Goal: Information Seeking & Learning: Learn about a topic

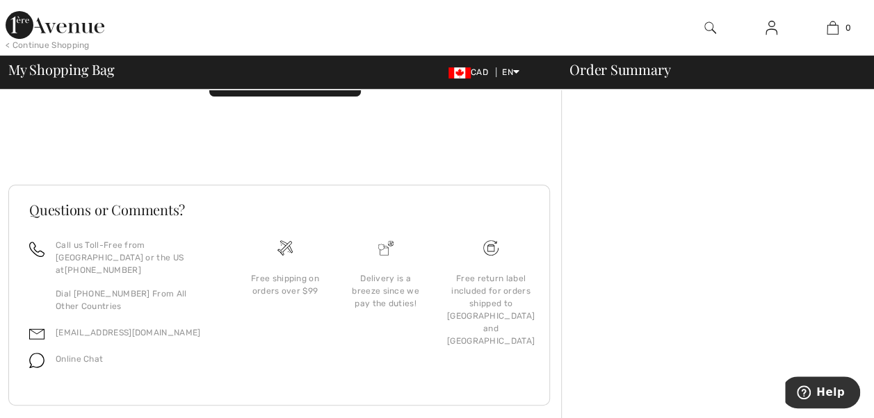
scroll to position [125, 0]
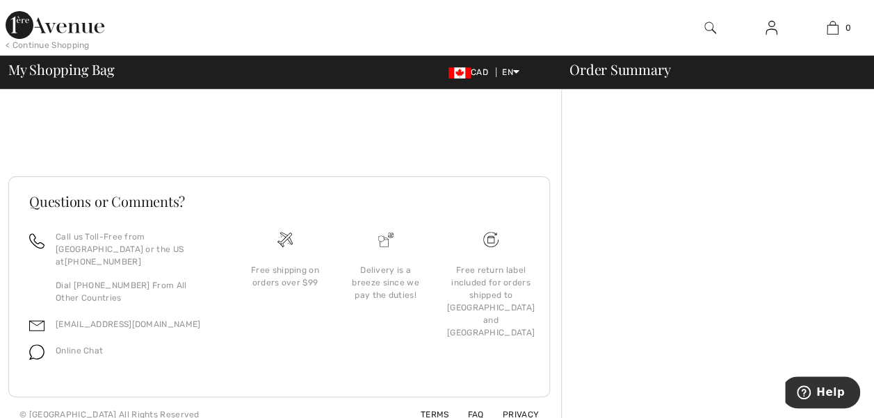
drag, startPoint x: 868, startPoint y: 209, endPoint x: 870, endPoint y: 138, distance: 70.9
click at [870, 136] on div at bounding box center [717, 199] width 313 height 468
click at [206, 279] on p "Dial +1 (514) 225-4850 From All Other Countries" at bounding box center [137, 291] width 163 height 25
click at [276, 316] on div "Free shipping on orders over $99" at bounding box center [285, 305] width 101 height 149
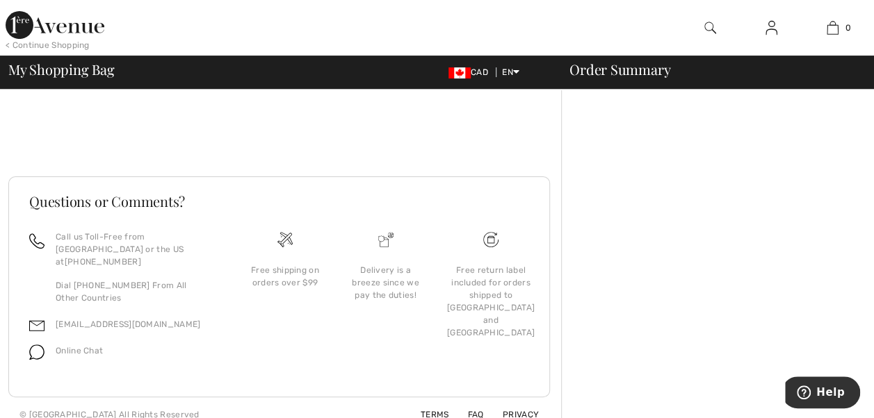
click at [276, 316] on div "Free shipping on orders over $99" at bounding box center [285, 305] width 101 height 149
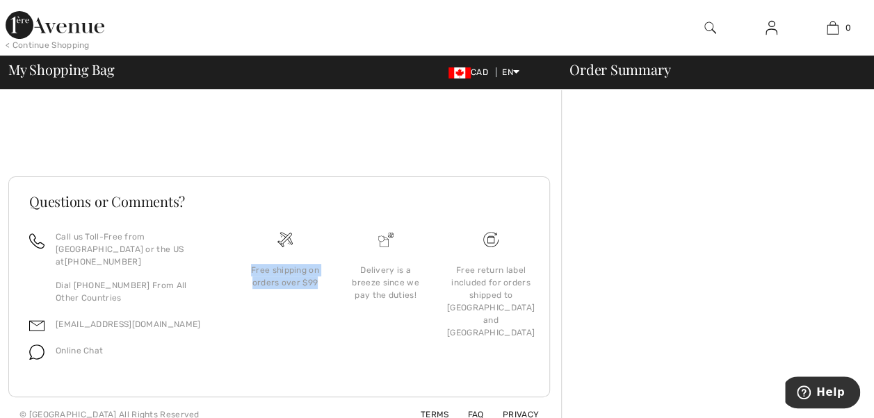
click at [276, 316] on div "Free shipping on orders over $99" at bounding box center [285, 305] width 101 height 149
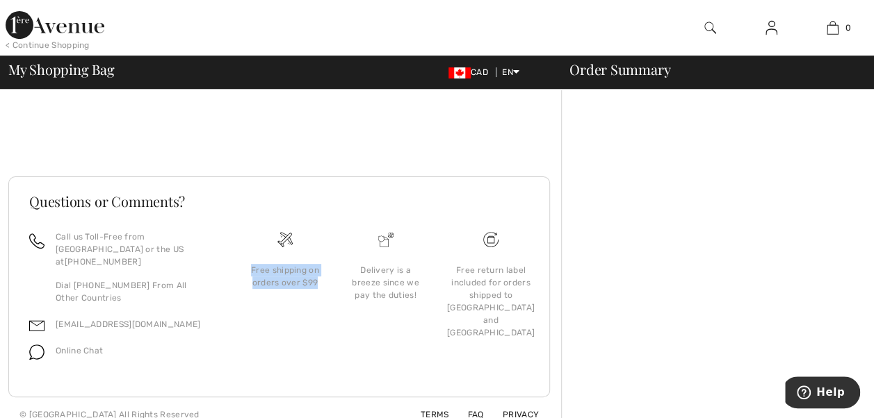
click at [276, 316] on div "Free shipping on orders over $99" at bounding box center [285, 305] width 101 height 149
click at [210, 350] on div "Online Chat" at bounding box center [123, 355] width 189 height 26
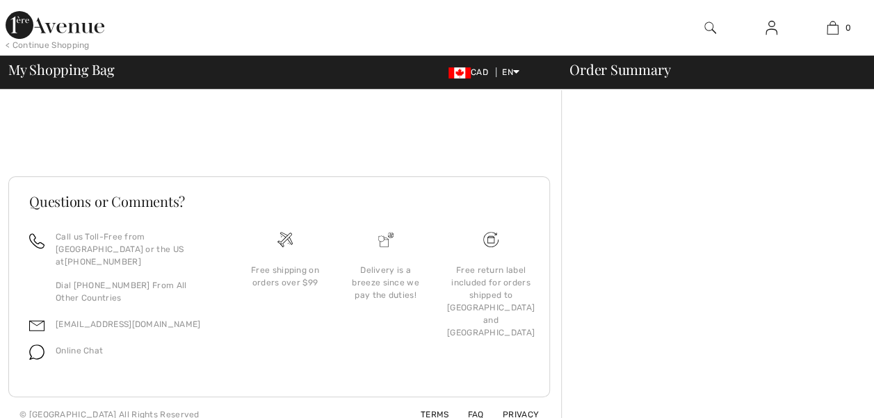
scroll to position [0, 0]
click at [210, 350] on div "Online Chat" at bounding box center [123, 355] width 189 height 26
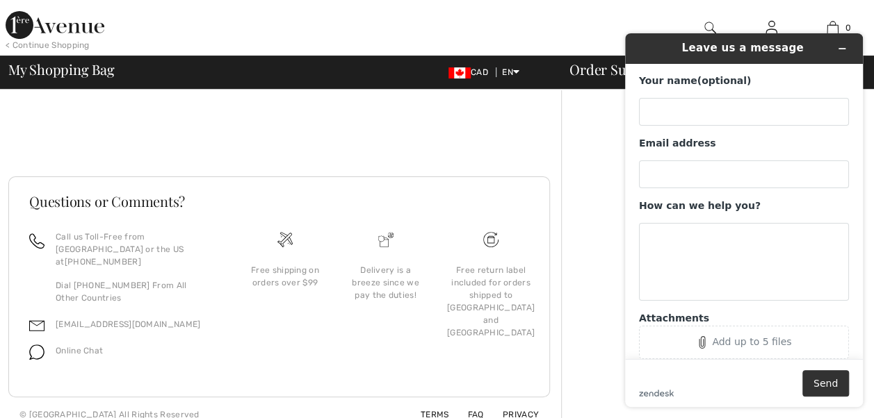
click at [210, 350] on div "Online Chat" at bounding box center [123, 355] width 189 height 26
drag, startPoint x: 210, startPoint y: 350, endPoint x: 276, endPoint y: 409, distance: 88.6
click at [276, 409] on div "Terms FAQ Privacy © 2025 1ère Avenue All Rights Reserved" at bounding box center [278, 415] width 541 height 35
click at [469, 398] on div "Terms FAQ Privacy © 2025 1ère Avenue All Rights Reserved" at bounding box center [278, 415] width 541 height 35
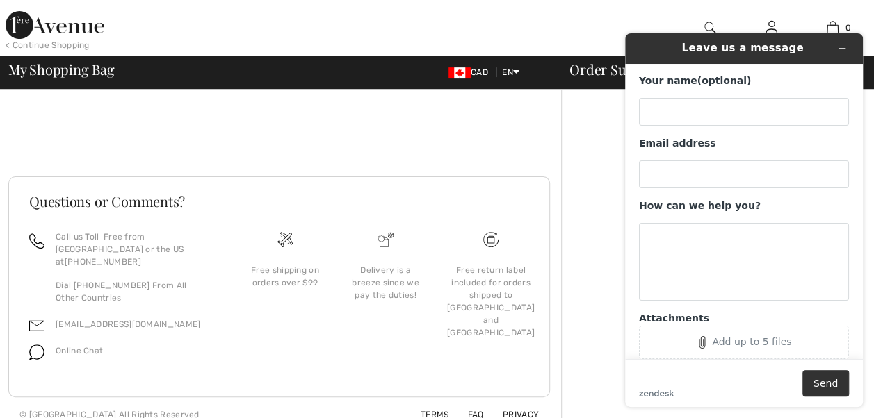
click at [469, 398] on div "Terms FAQ Privacy © 2025 1ère Avenue All Rights Reserved" at bounding box center [278, 415] width 541 height 35
click at [477, 410] on link "FAQ" at bounding box center [467, 415] width 33 height 10
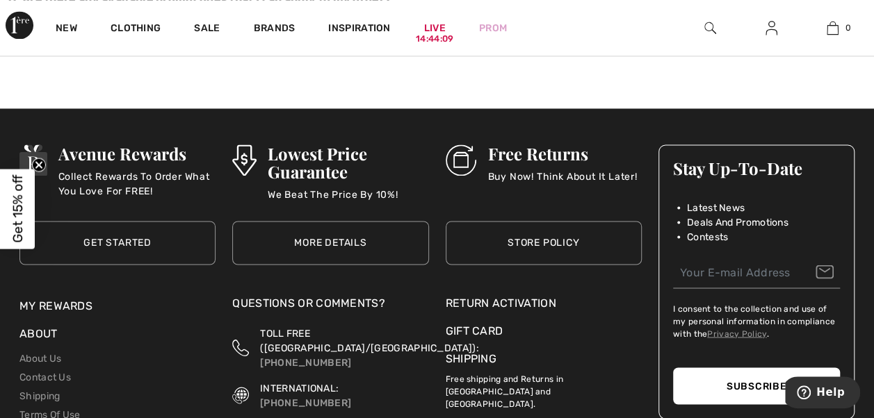
scroll to position [1001, 0]
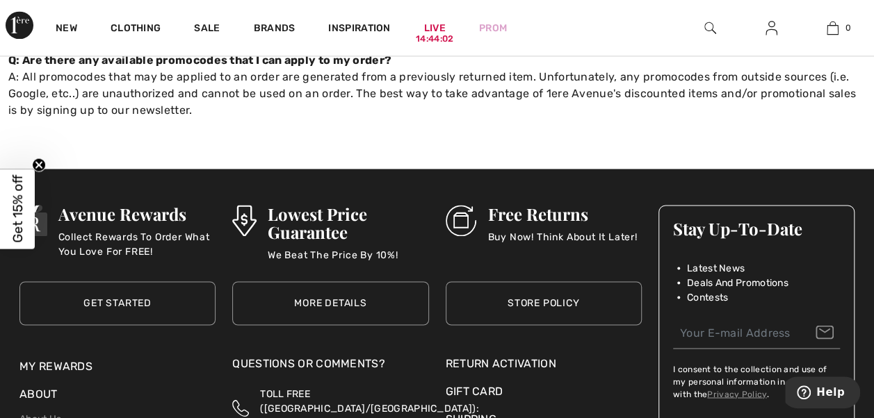
click at [358, 289] on link "More Details" at bounding box center [330, 303] width 196 height 44
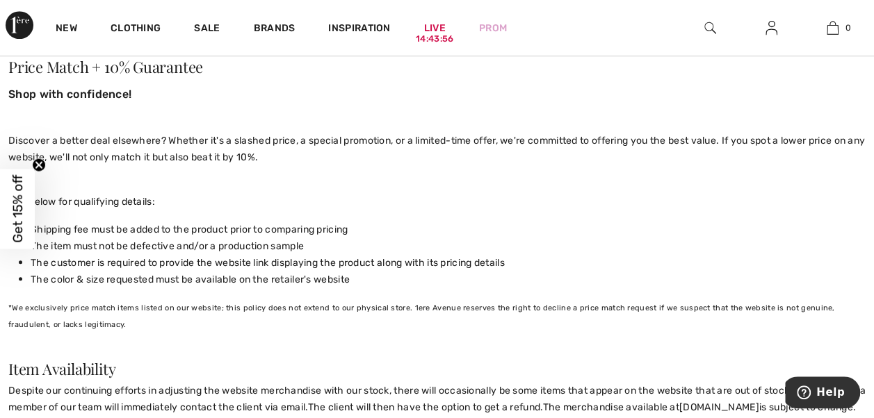
click at [358, 289] on div "Store Policy The following policy is applicable to all purchases completed on 1…" at bounding box center [436, 235] width 857 height 1508
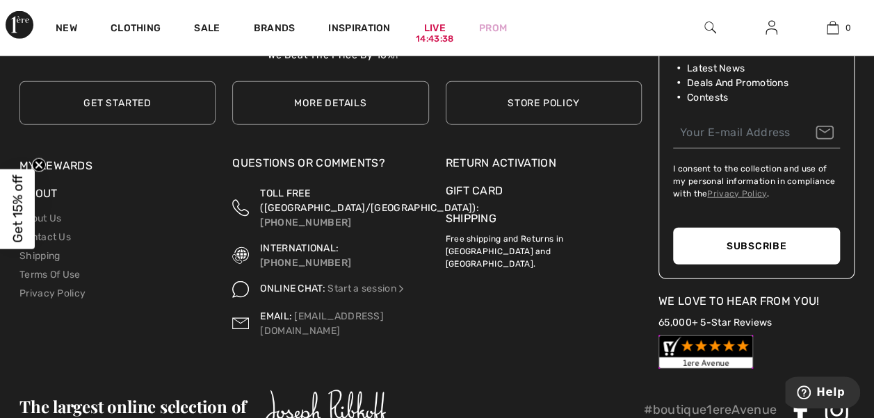
scroll to position [1713, 0]
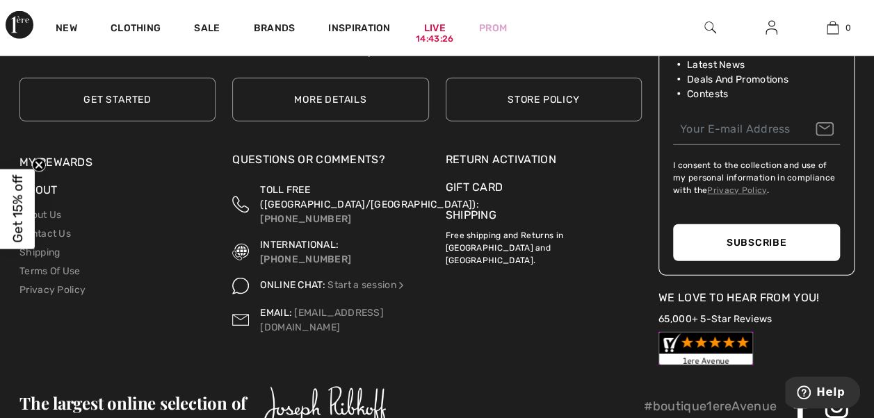
click at [564, 114] on link "Store Policy" at bounding box center [544, 100] width 196 height 44
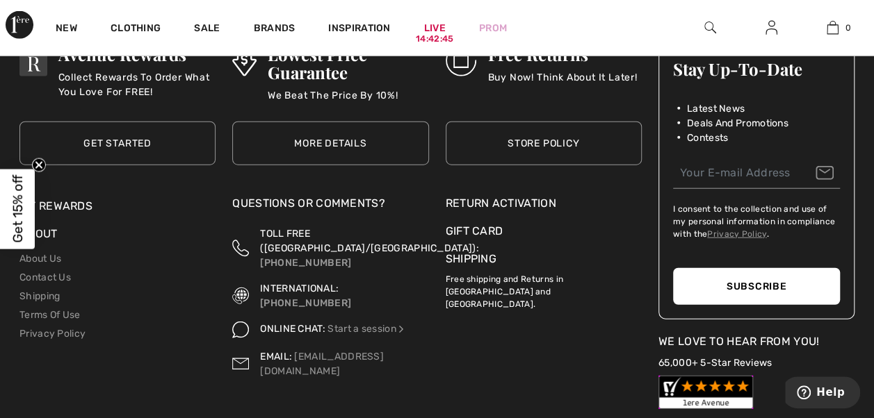
scroll to position [1668, 0]
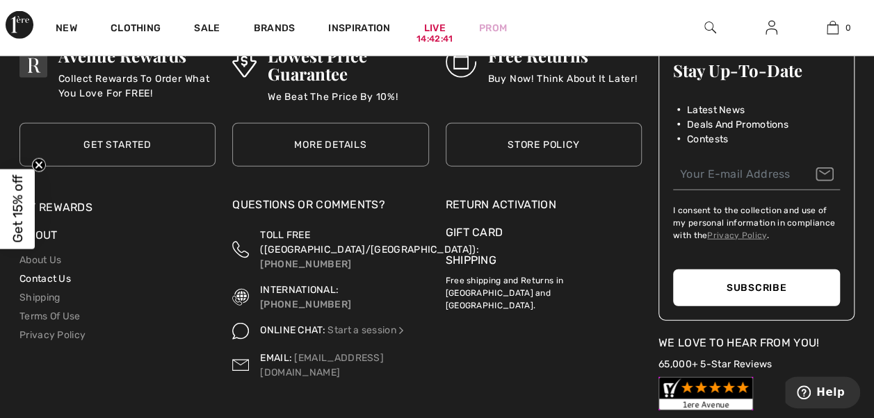
click at [59, 285] on link "Contact Us" at bounding box center [44, 279] width 51 height 12
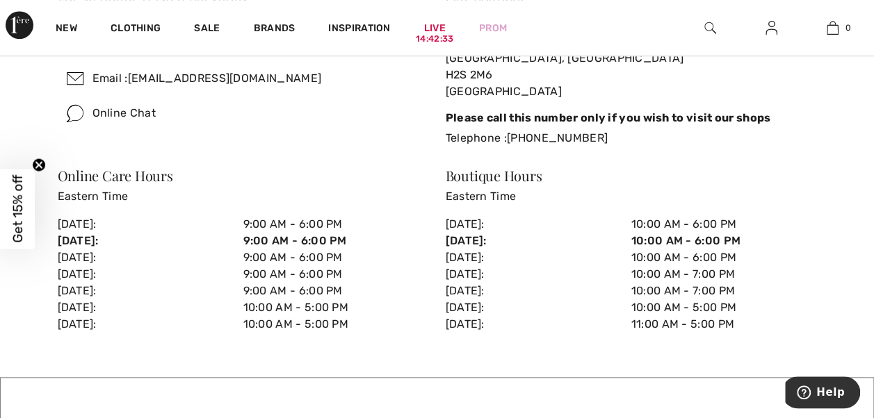
scroll to position [473, 0]
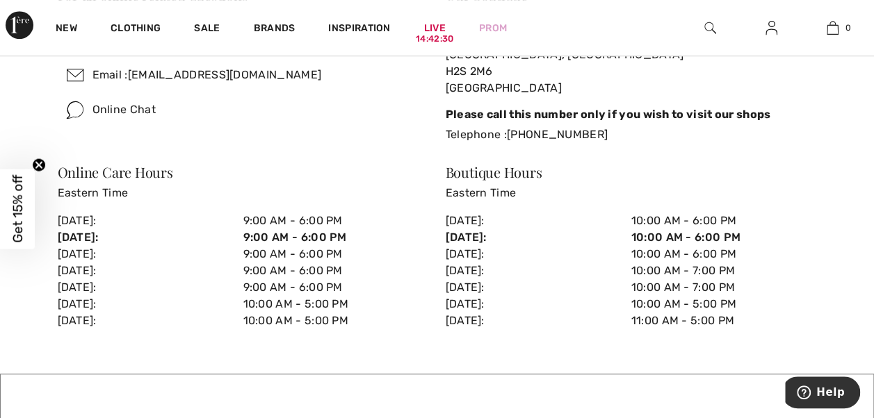
click at [36, 316] on div "We're here to help. Here is how to get in touch with us. For all online related…" at bounding box center [437, 3] width 874 height 676
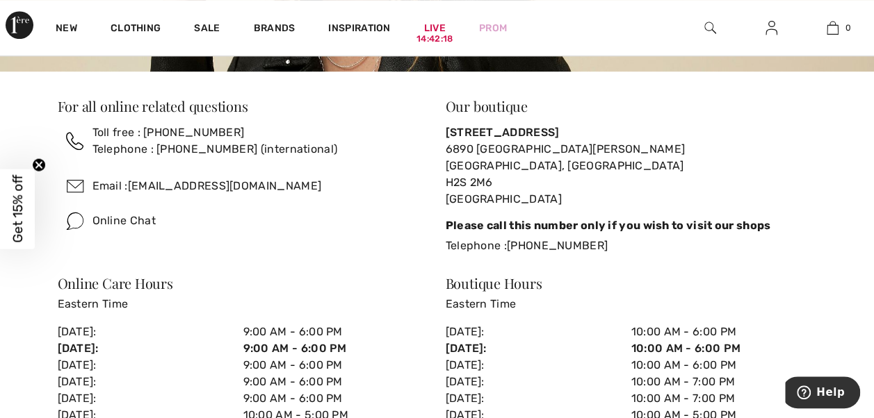
scroll to position [334, 0]
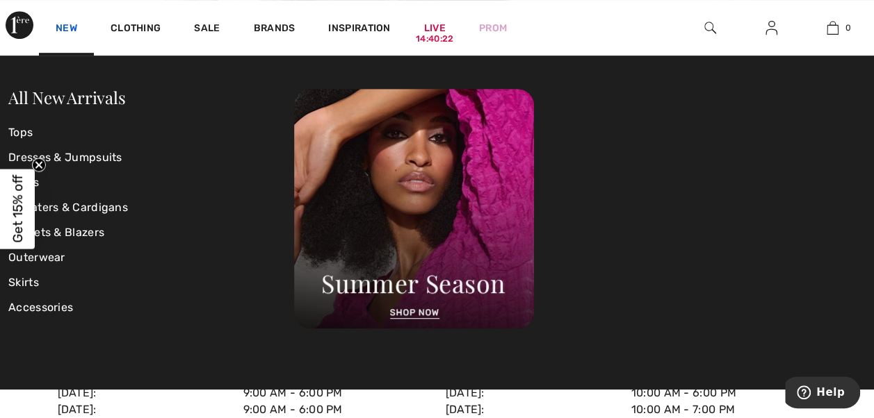
click at [74, 28] on link "New" at bounding box center [67, 29] width 22 height 15
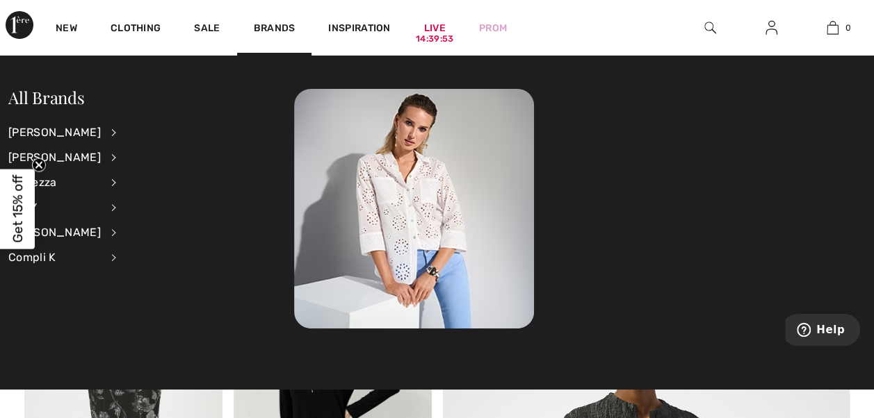
click at [765, 32] on img at bounding box center [771, 27] width 12 height 17
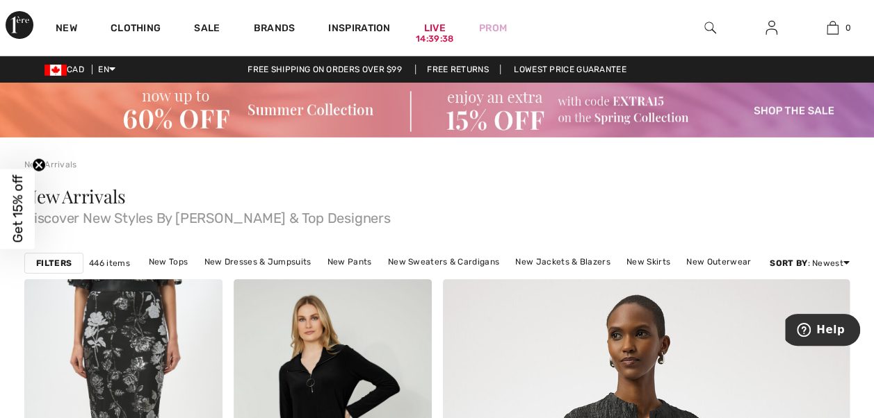
click at [38, 165] on circle "Close teaser" at bounding box center [39, 164] width 13 height 13
click at [38, 165] on link "New Arrivals" at bounding box center [50, 165] width 53 height 10
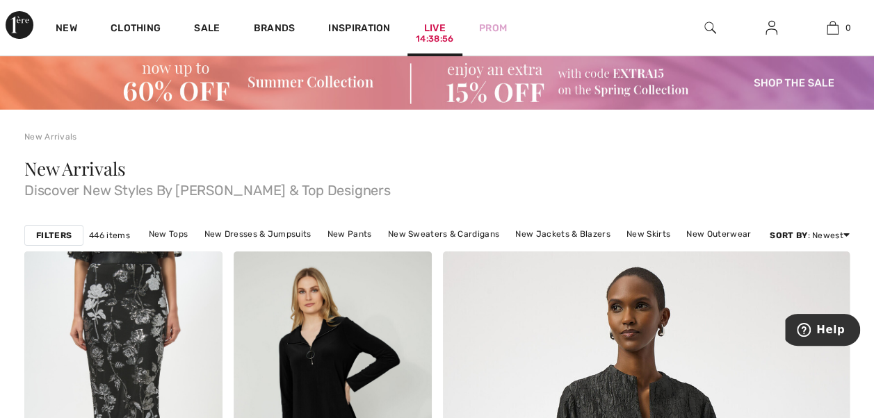
click at [423, 40] on div "14:38:56" at bounding box center [435, 39] width 38 height 13
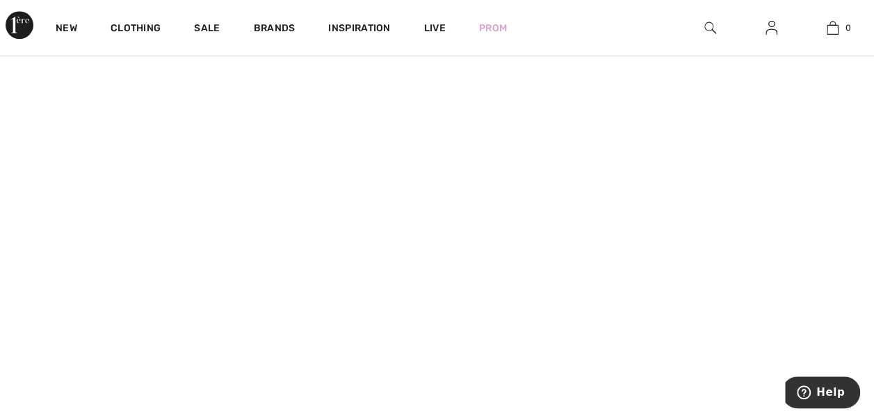
scroll to position [453, 0]
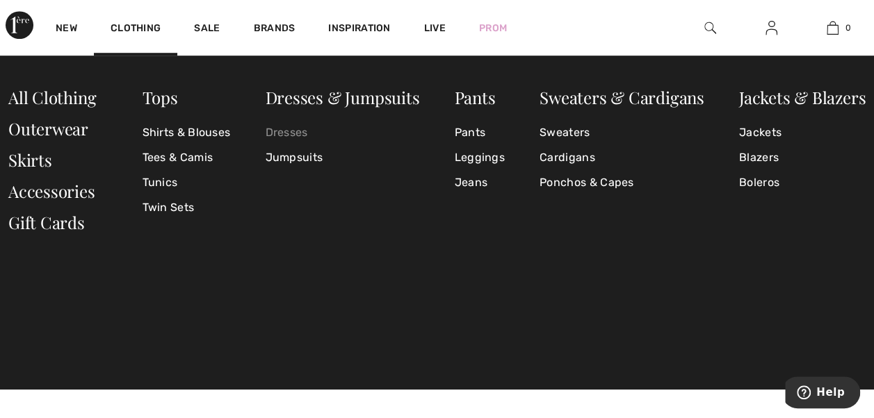
click at [268, 124] on link "Dresses" at bounding box center [342, 132] width 154 height 25
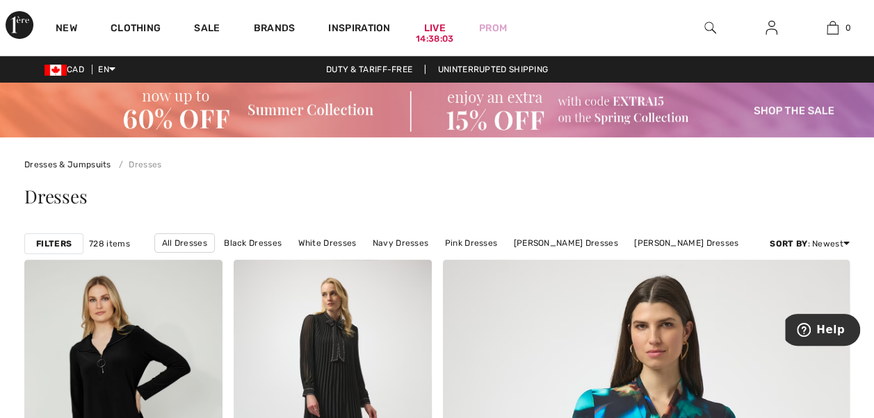
click at [268, 124] on img at bounding box center [437, 110] width 874 height 55
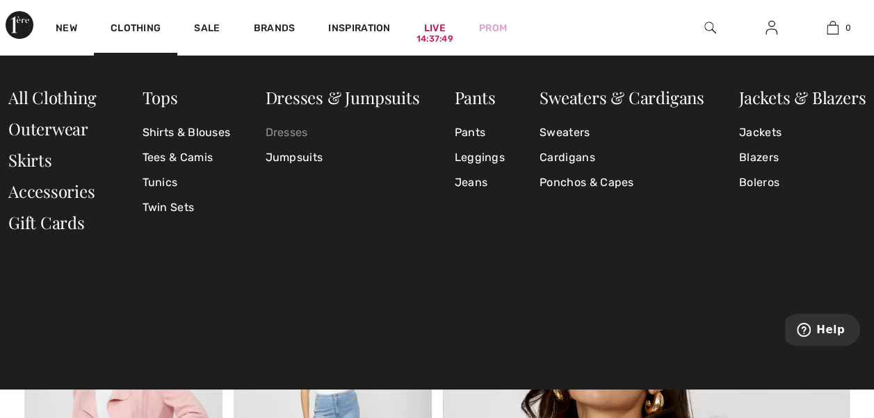
click at [280, 133] on link "Dresses" at bounding box center [342, 132] width 154 height 25
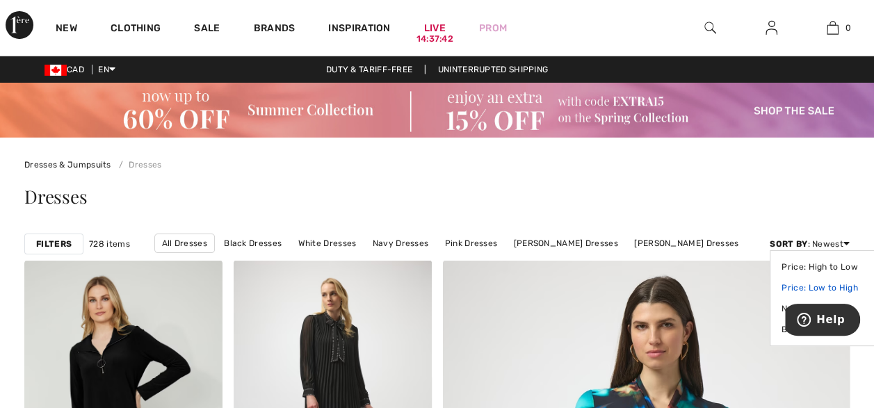
click at [824, 288] on link "Price: Low to High" at bounding box center [825, 287] width 88 height 21
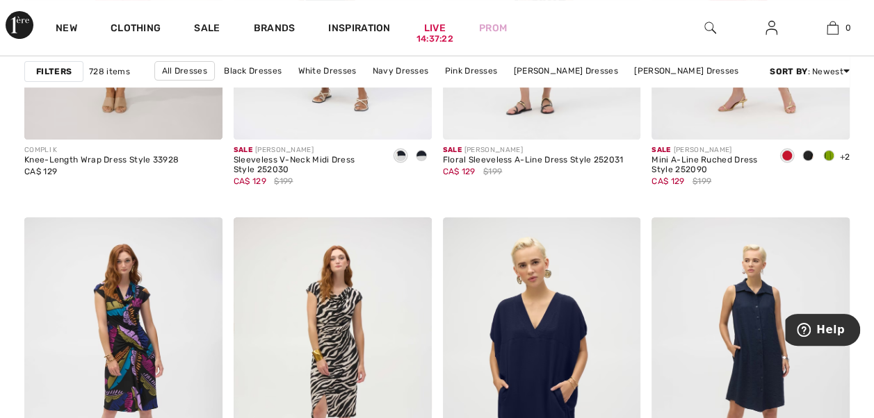
scroll to position [5771, 0]
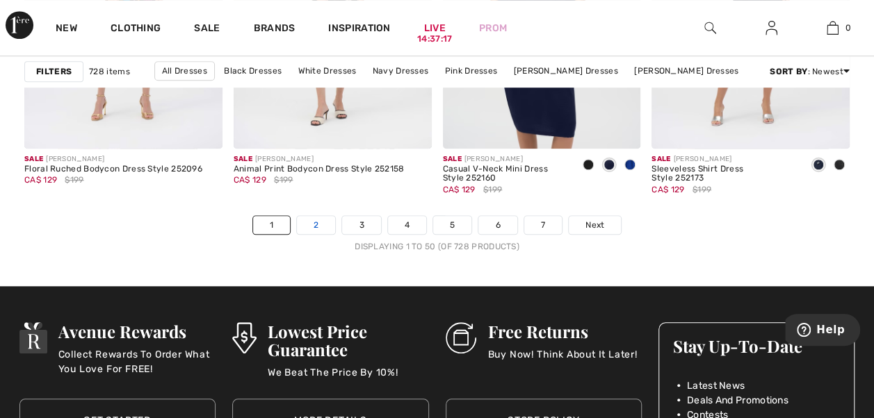
click at [314, 224] on link "2" at bounding box center [316, 225] width 38 height 18
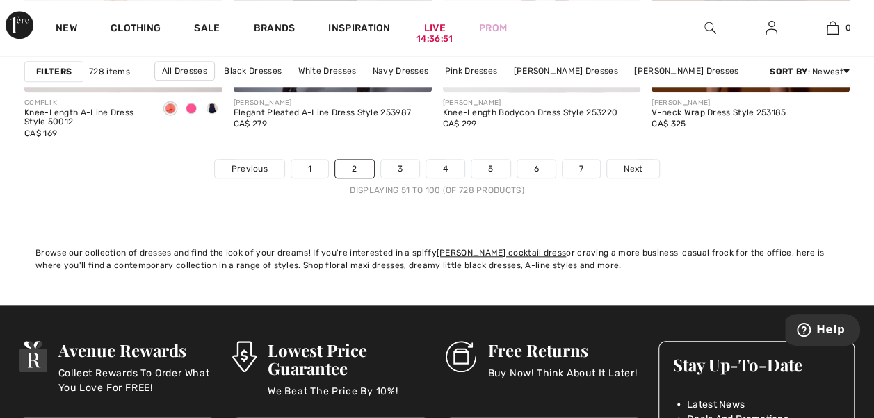
scroll to position [5838, 0]
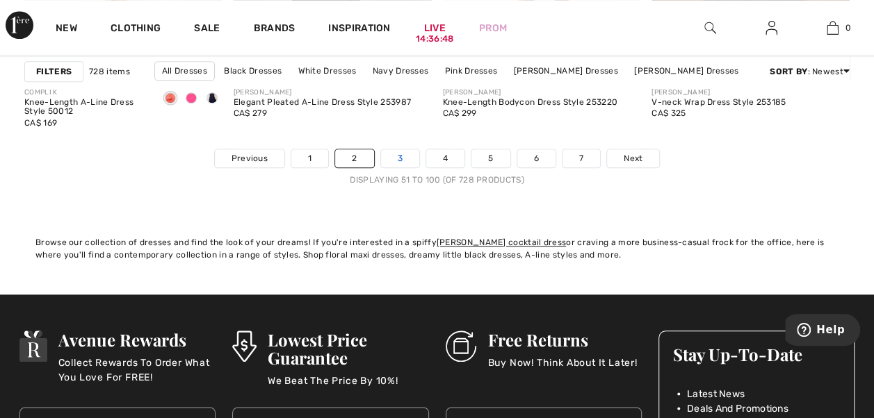
click at [402, 160] on link "3" at bounding box center [400, 158] width 38 height 18
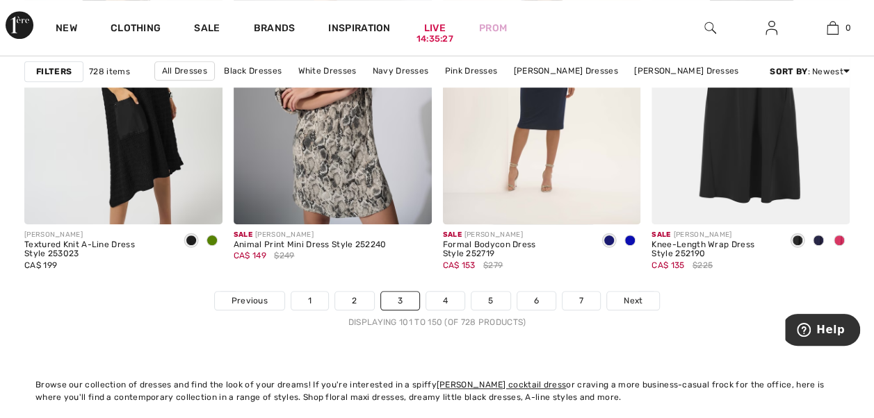
scroll to position [5699, 0]
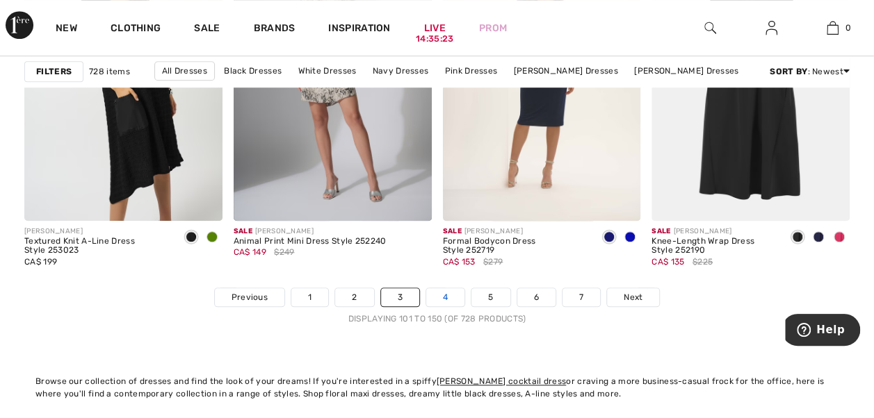
click at [437, 288] on link "4" at bounding box center [445, 297] width 38 height 18
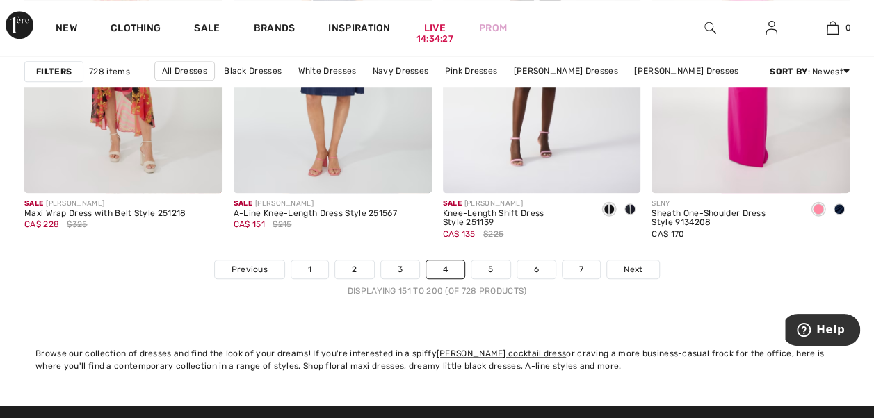
scroll to position [5755, 0]
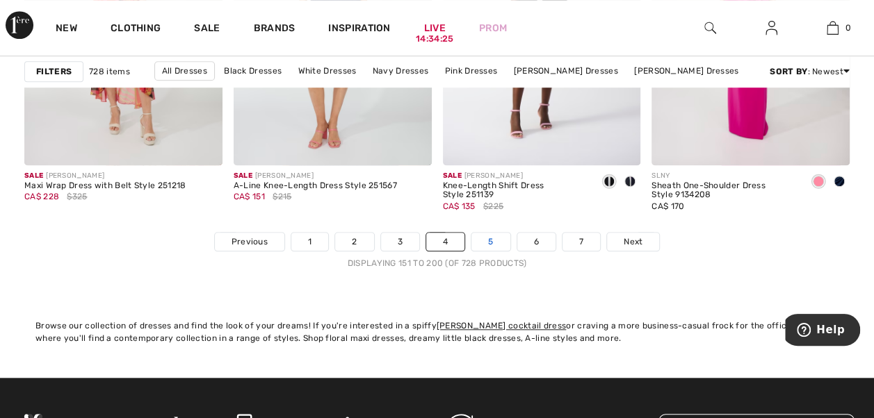
click at [489, 234] on link "5" at bounding box center [490, 242] width 38 height 18
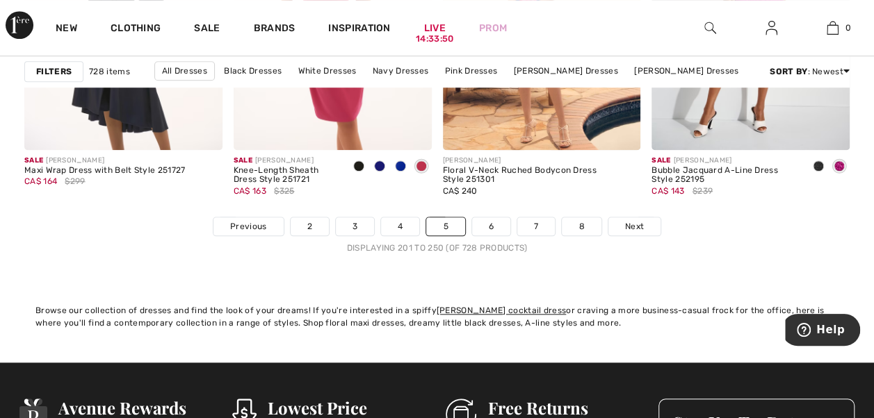
scroll to position [5810, 0]
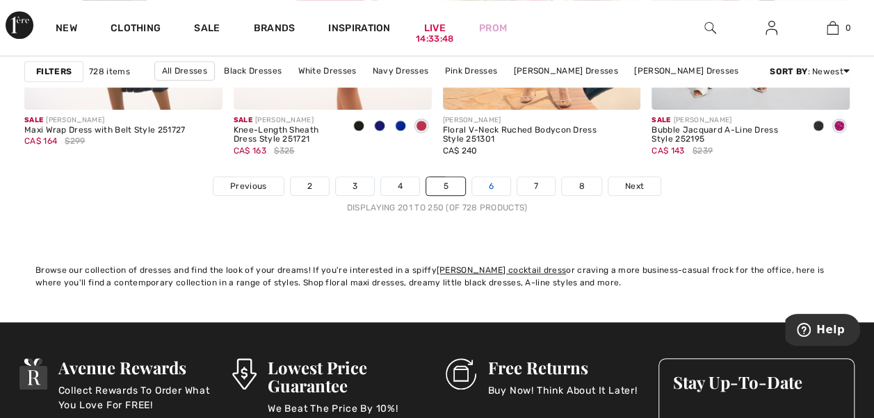
click at [498, 183] on link "6" at bounding box center [491, 186] width 38 height 18
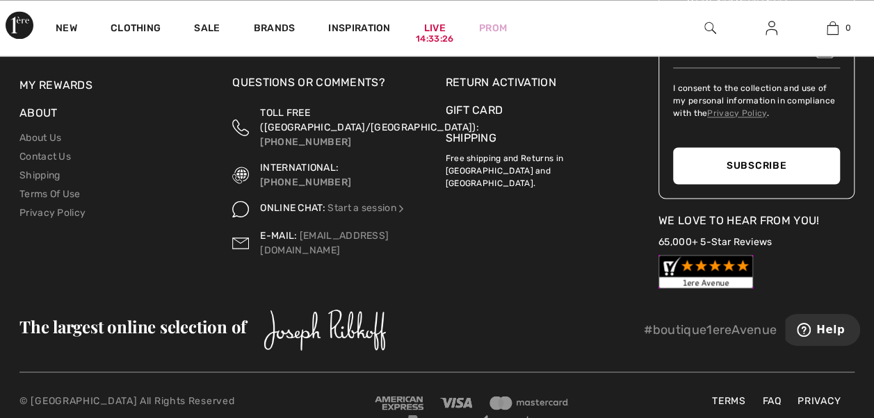
scroll to position [6284, 0]
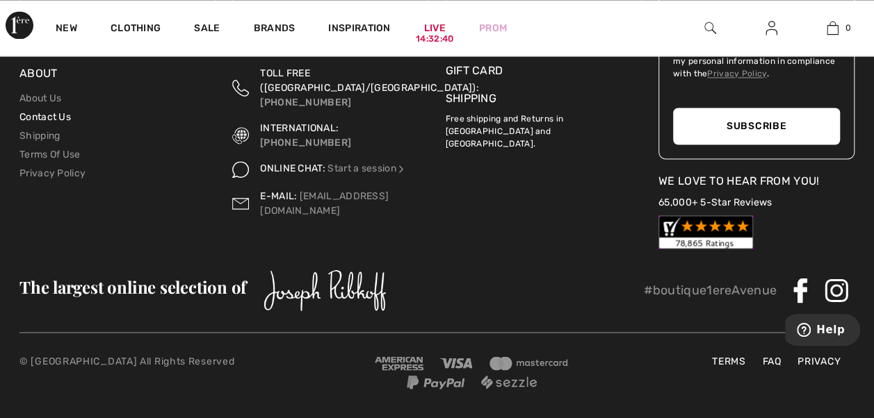
click at [68, 116] on link "Contact Us" at bounding box center [44, 117] width 51 height 12
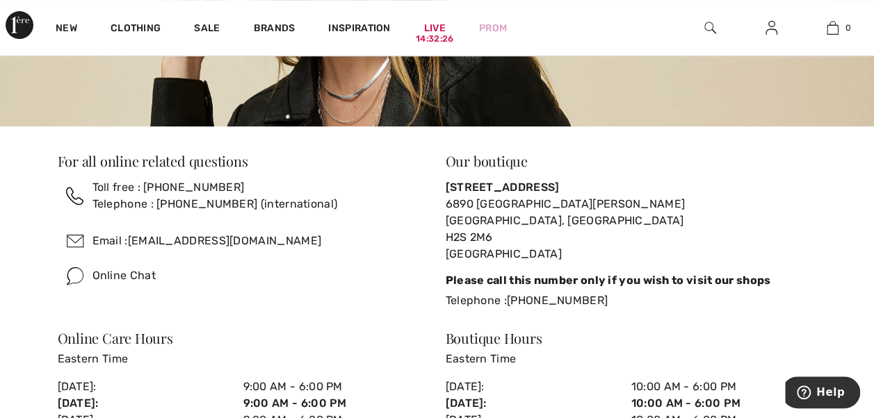
scroll to position [334, 0]
